Goal: Task Accomplishment & Management: Manage account settings

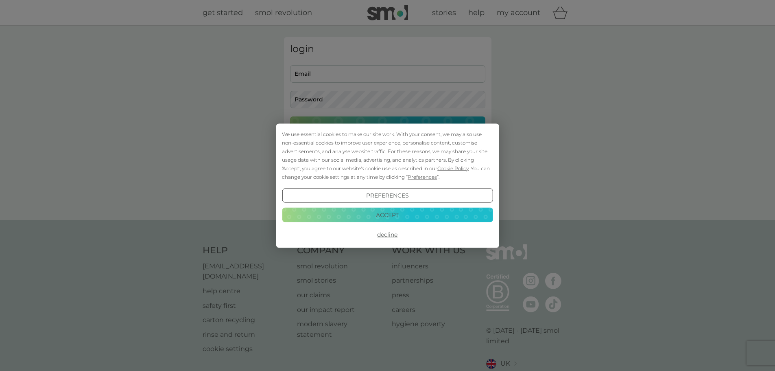
type input "[PERSON_NAME][EMAIL_ADDRESS][DOMAIN_NAME]"
click at [407, 212] on button "Accept" at bounding box center [387, 215] width 211 height 15
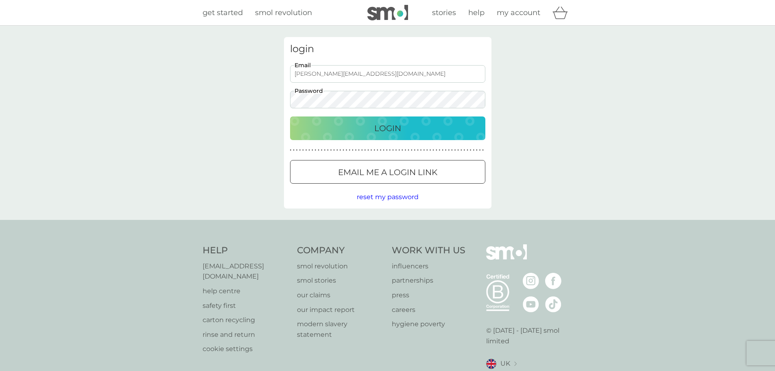
click at [403, 127] on div "Login" at bounding box center [387, 128] width 179 height 13
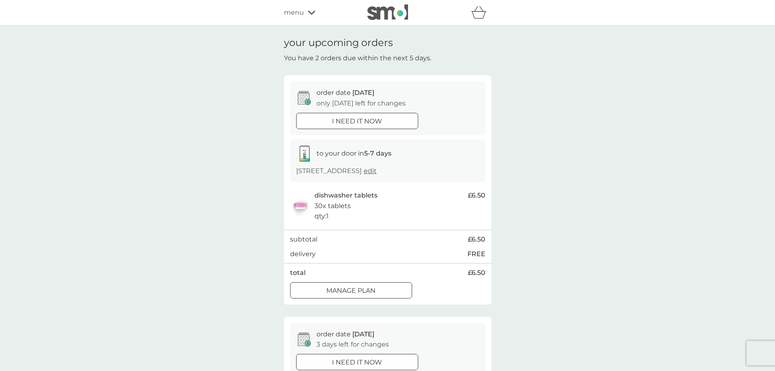
click at [382, 13] on img at bounding box center [387, 11] width 41 height 15
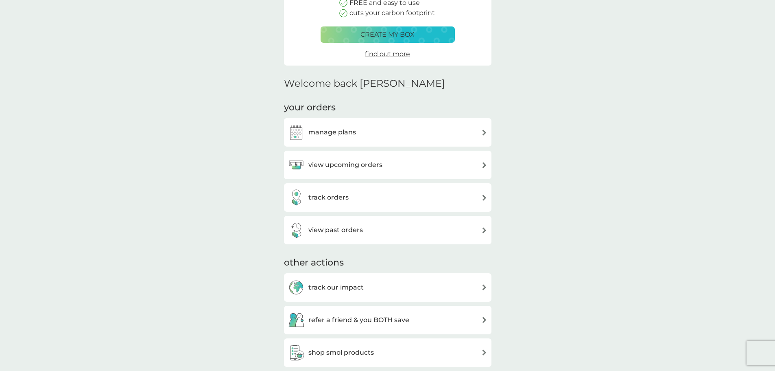
scroll to position [163, 0]
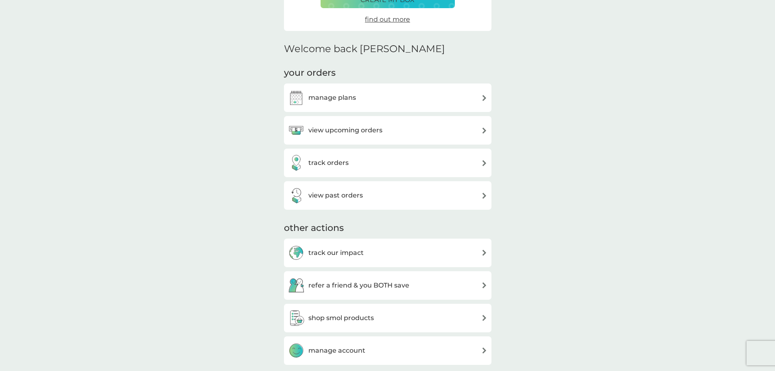
click at [374, 101] on div "manage plans" at bounding box center [387, 98] width 199 height 16
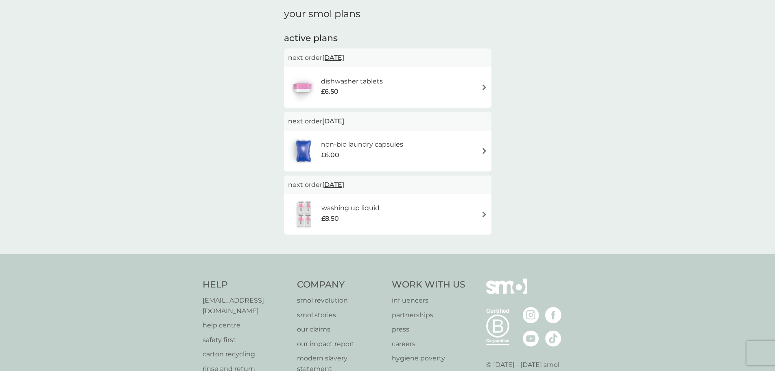
scroll to position [122, 0]
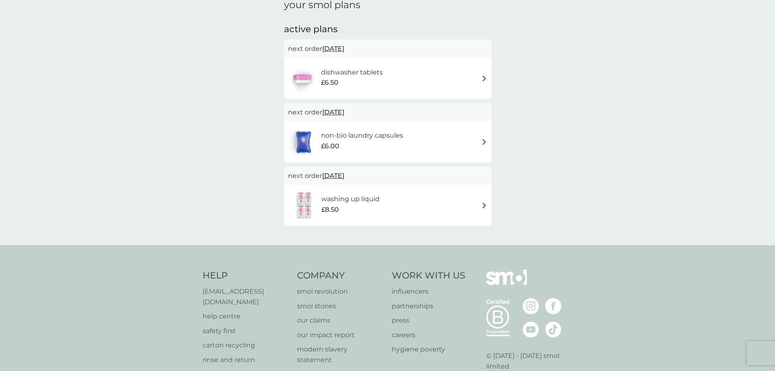
click at [386, 195] on div "washing up liquid £8.50" at bounding box center [354, 205] width 66 height 23
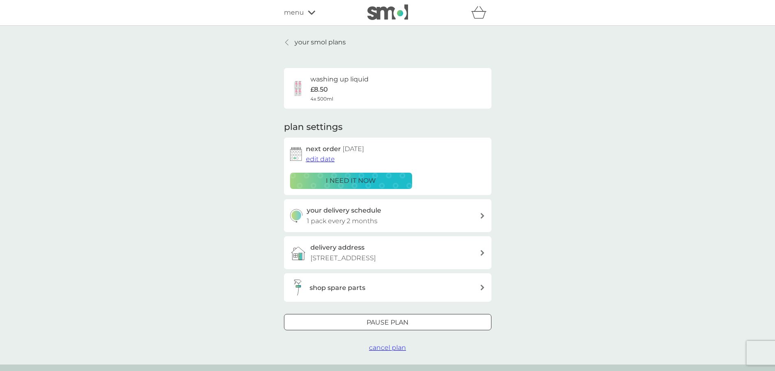
click at [341, 42] on p "your smol plans" at bounding box center [320, 42] width 51 height 11
